Goal: Information Seeking & Learning: Learn about a topic

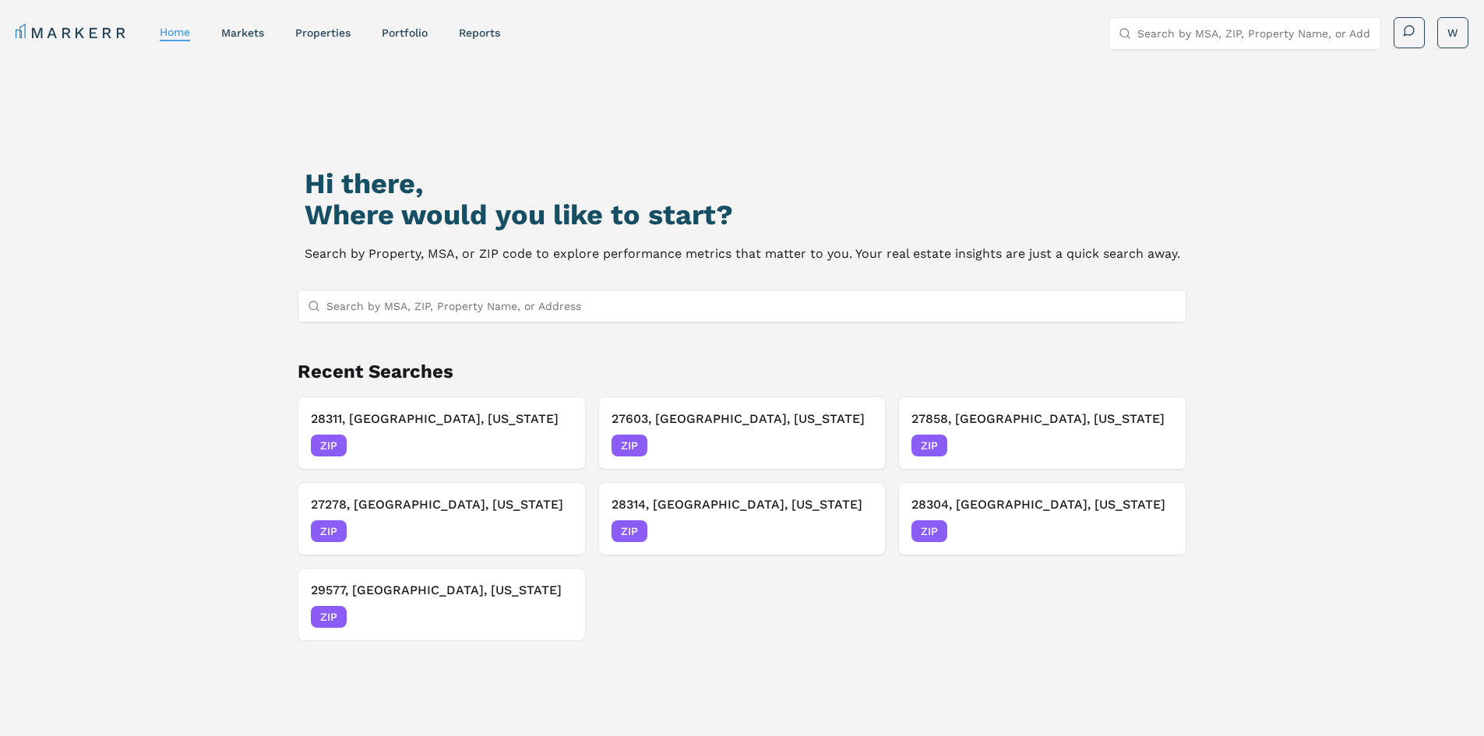
click at [1173, 28] on input "Search by MSA, ZIP, Property Name, or Address" at bounding box center [1254, 33] width 234 height 31
type input "28304"
click at [1307, 55] on div "28304, Fayetteville, North Carolina ZIP" at bounding box center [1243, 71] width 271 height 40
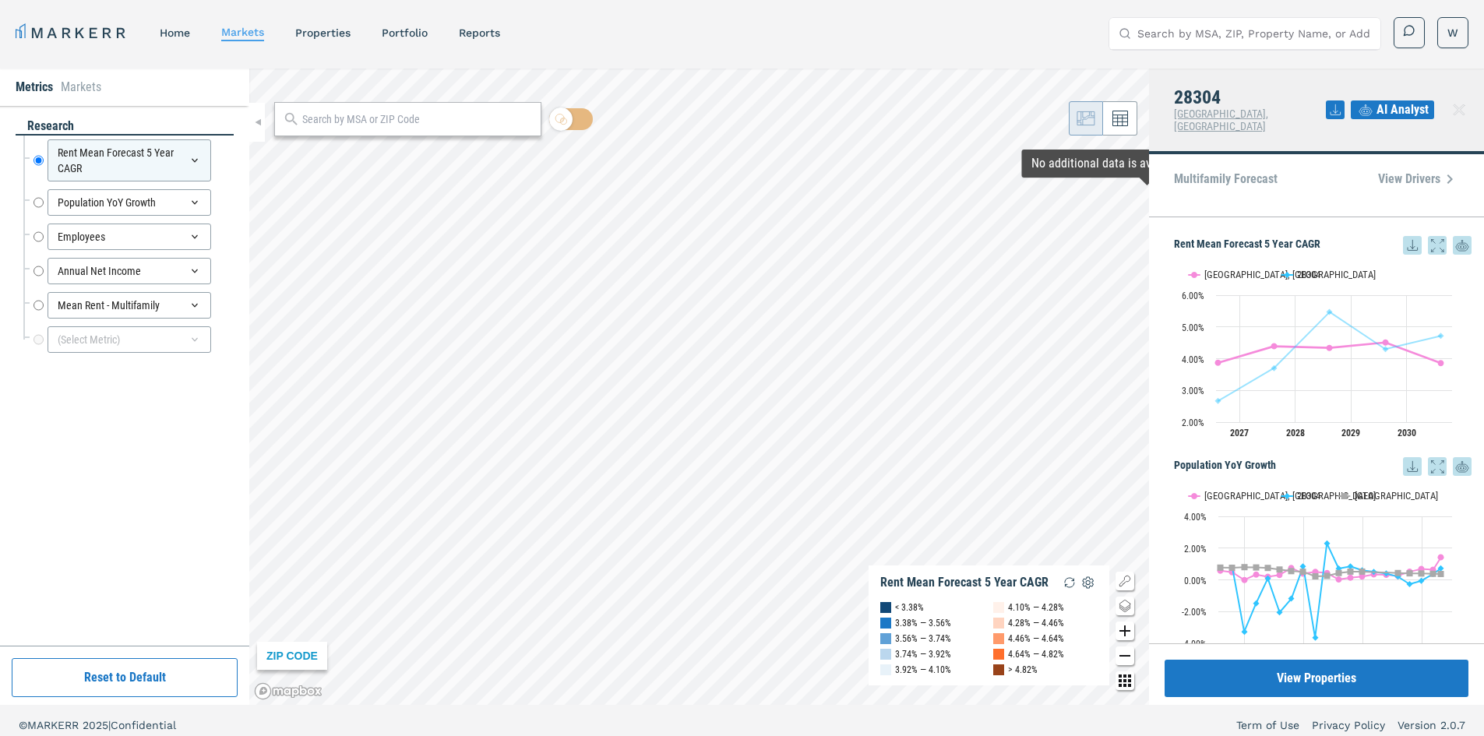
click at [1214, 217] on div "Rent Mean Forecast 5 Year CAGR Rent Mean Forecast 5 Year CAGR Line chart with 2…" at bounding box center [1316, 430] width 335 height 426
click at [1276, 177] on div "Multifamily Forecast View Drivers" at bounding box center [1316, 178] width 285 height 37
click at [1387, 170] on span "View Drivers" at bounding box center [1418, 179] width 81 height 19
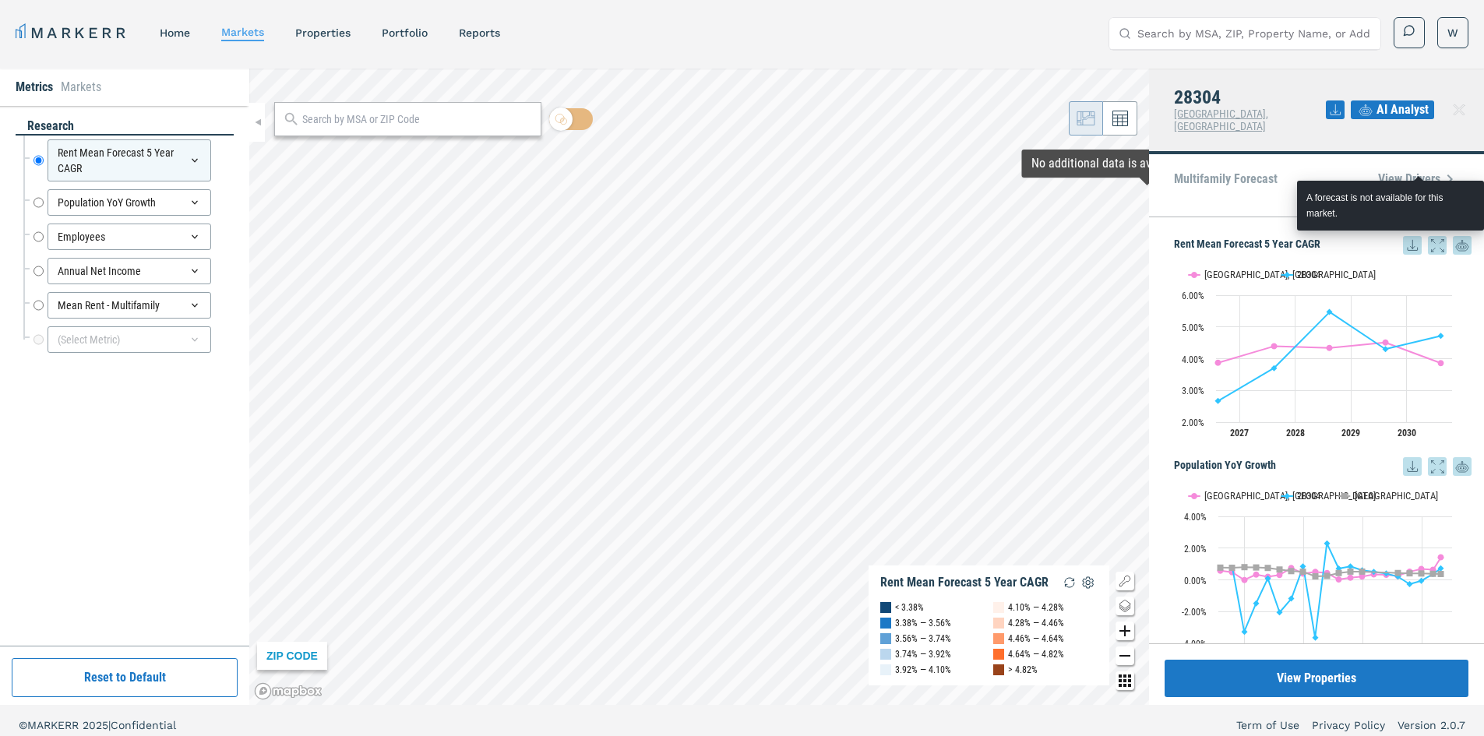
click at [1415, 170] on span "View Drivers" at bounding box center [1418, 179] width 81 height 19
click at [1282, 199] on div "Multifamily Forecast View Drivers" at bounding box center [1316, 185] width 335 height 63
click at [1227, 173] on p "Multifamily Forecast" at bounding box center [1226, 179] width 104 height 12
click at [1213, 203] on div "Multifamily Forecast View Drivers" at bounding box center [1316, 185] width 335 height 63
click at [1214, 173] on p "Multifamily Forecast" at bounding box center [1226, 179] width 104 height 12
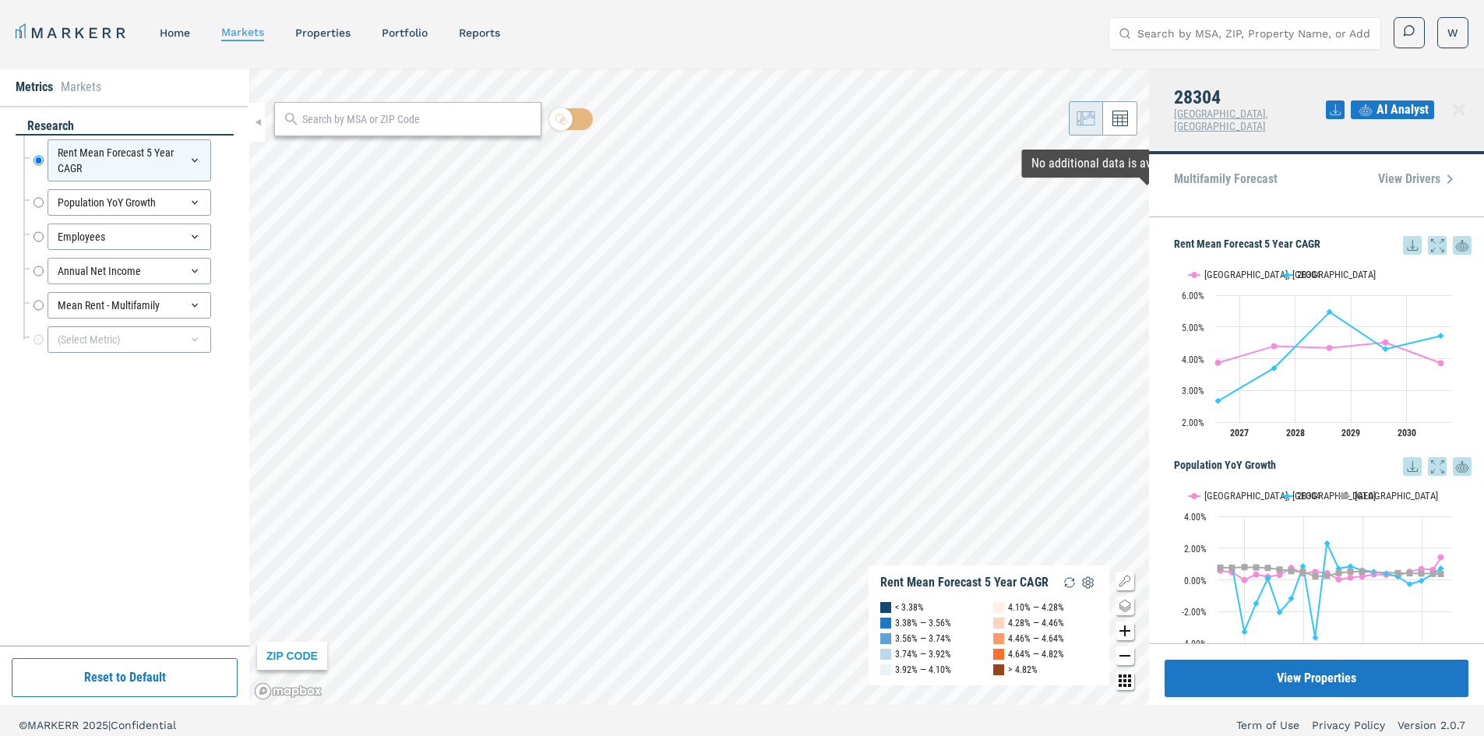
click at [1210, 200] on div "Multifamily Forecast View Drivers" at bounding box center [1316, 185] width 335 height 63
click at [1177, 37] on input "Search by MSA, ZIP, Property Name, or Address" at bounding box center [1254, 33] width 234 height 31
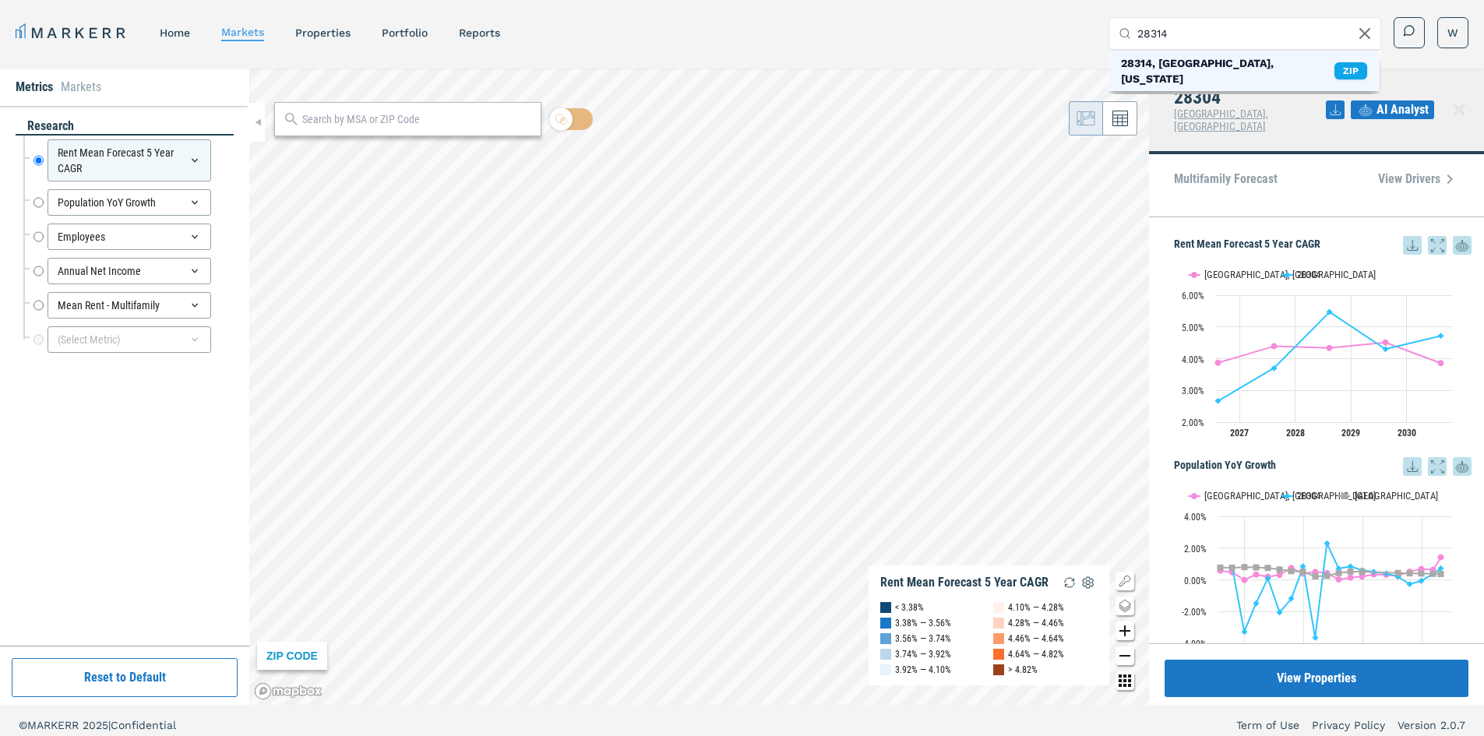
type input "28314"
click at [1328, 56] on div "28314, Fayetteville, North Carolina ZIP" at bounding box center [1243, 71] width 271 height 40
